Goal: Transaction & Acquisition: Purchase product/service

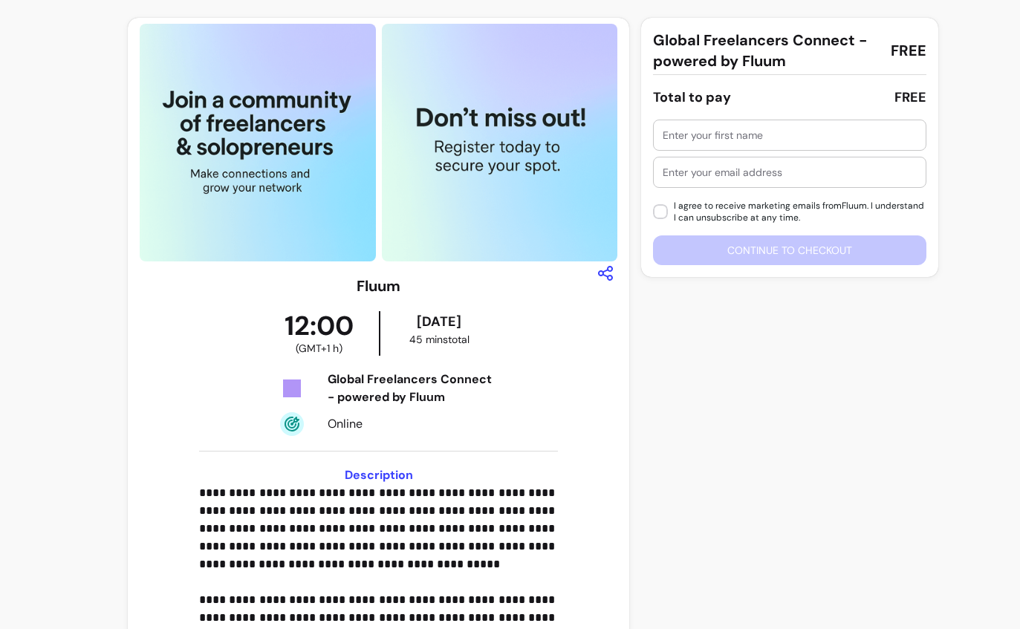
click at [812, 134] on input "text" at bounding box center [790, 135] width 254 height 15
type input "Gul"
click at [853, 168] on input "text" at bounding box center [790, 172] width 254 height 15
type input "info@gulipekyurttas.co.uk"
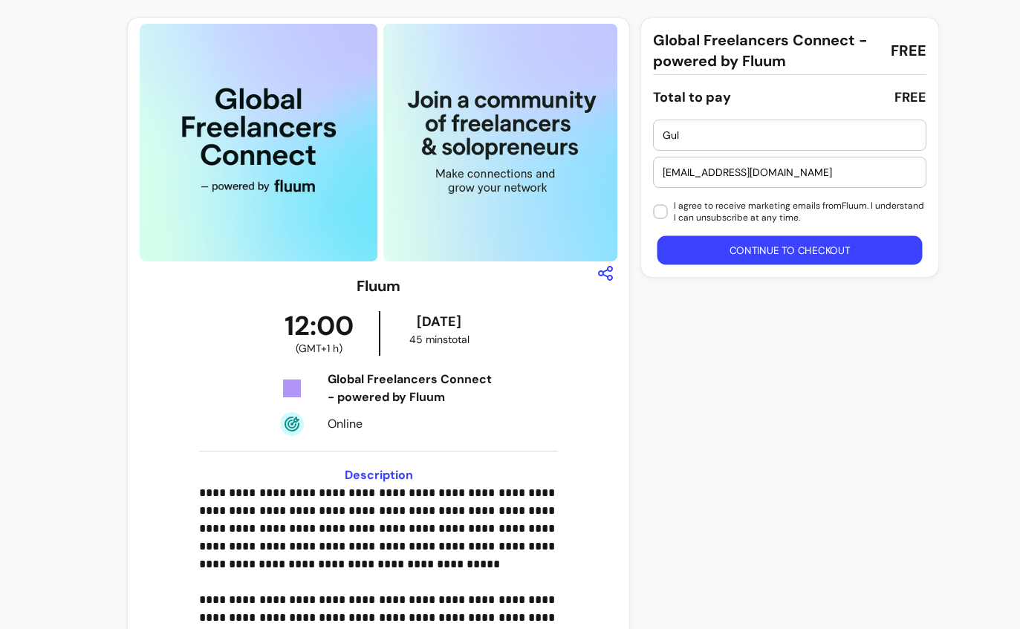
click at [807, 247] on button "Continue to checkout" at bounding box center [790, 250] width 265 height 29
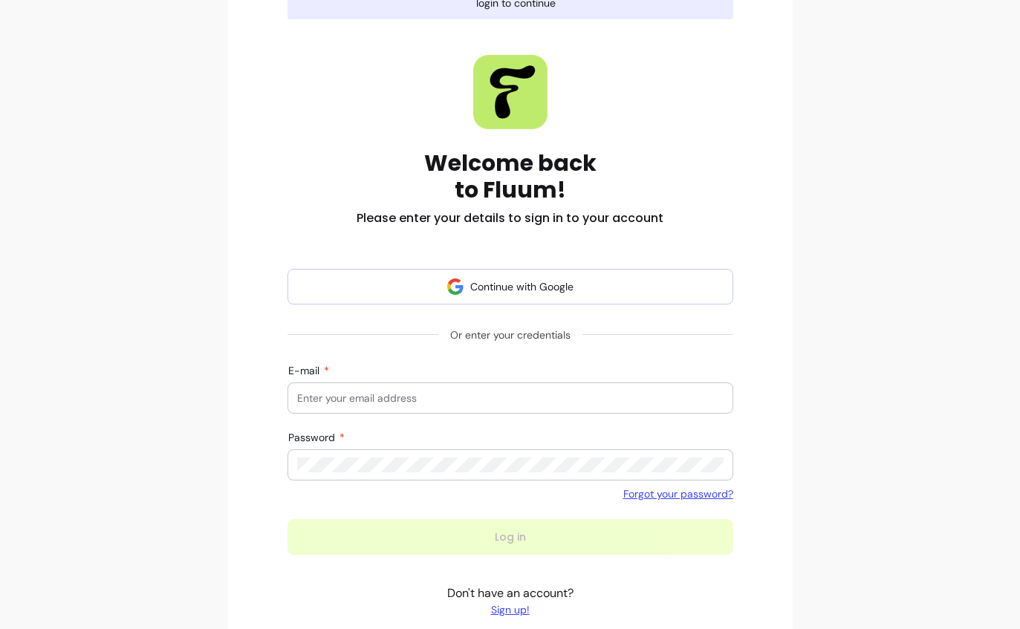
scroll to position [151, 0]
click at [658, 303] on button "Continue with Google" at bounding box center [511, 286] width 446 height 36
click at [568, 290] on button "Continue with Google" at bounding box center [511, 286] width 446 height 36
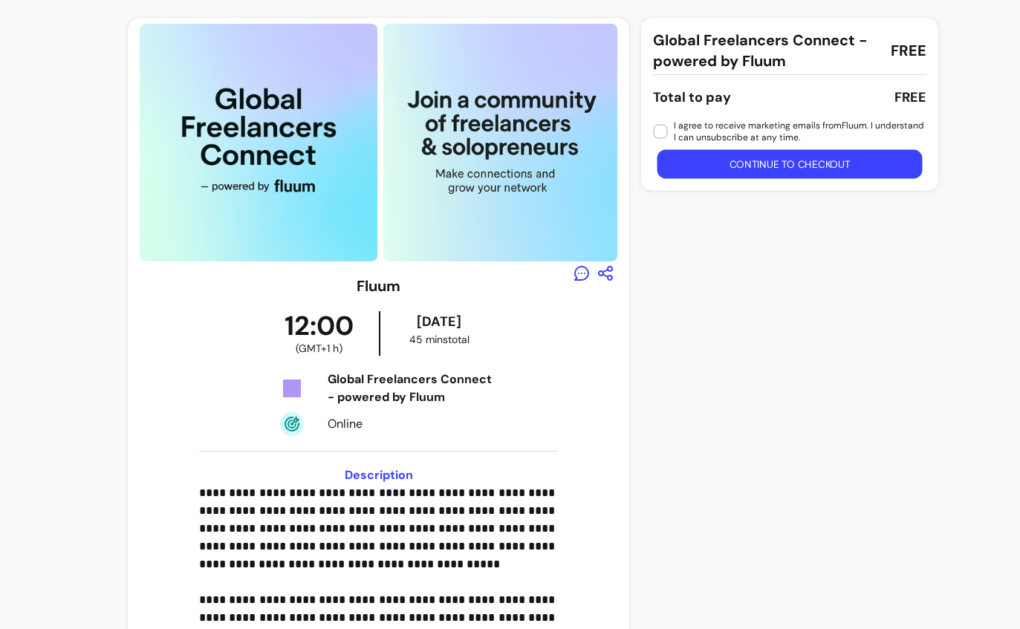
click at [853, 172] on button "Continue to checkout" at bounding box center [790, 164] width 265 height 29
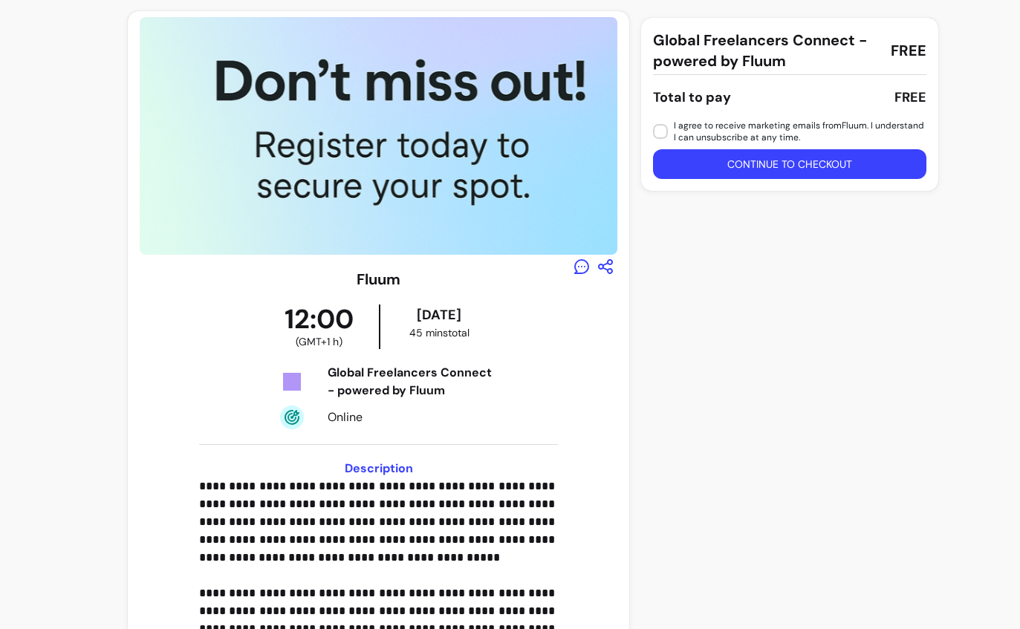
scroll to position [16, 0]
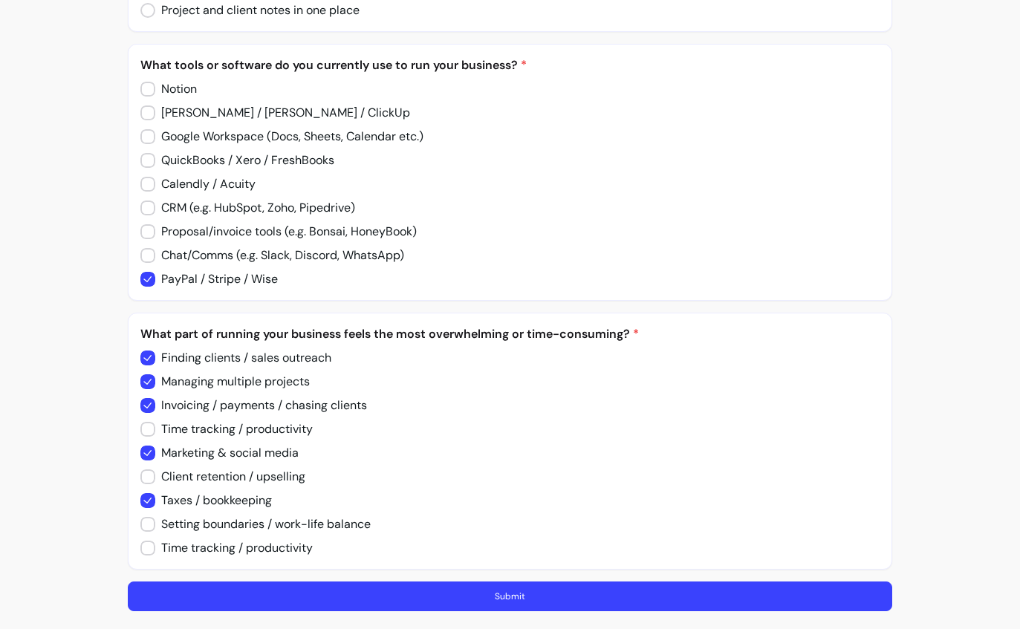
scroll to position [1348, 0]
click at [227, 589] on button "Submit" at bounding box center [510, 597] width 765 height 30
click at [250, 595] on button "Submit" at bounding box center [510, 597] width 742 height 29
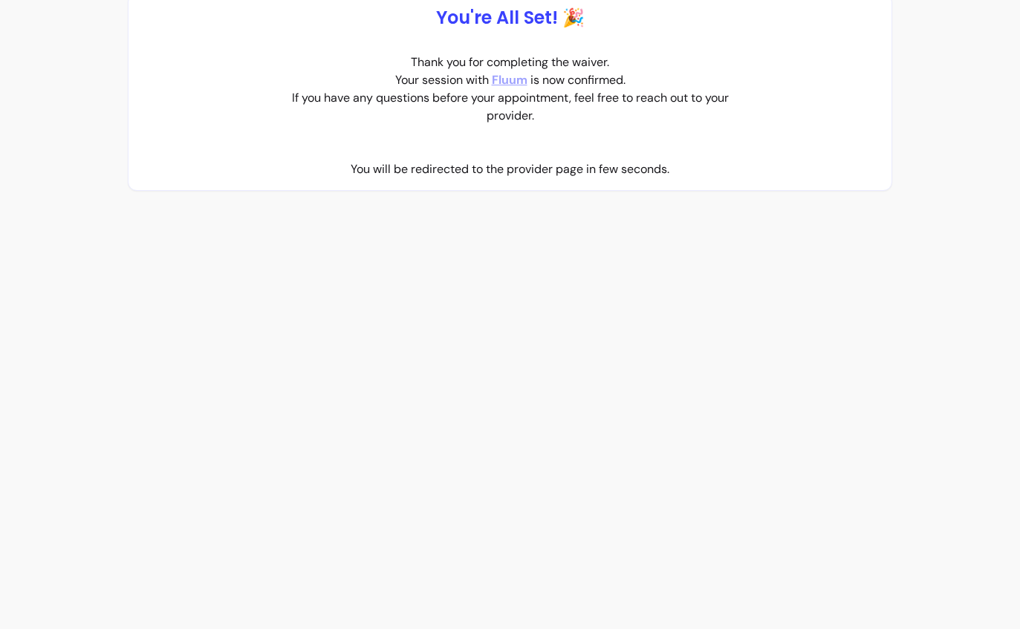
scroll to position [0, 0]
